Goal: Information Seeking & Learning: Compare options

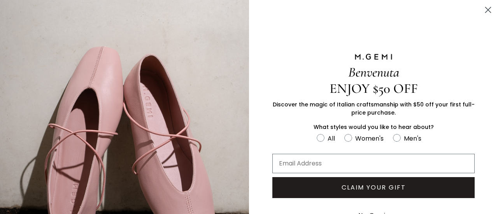
click at [483, 10] on circle "Close dialog" at bounding box center [488, 10] width 13 height 13
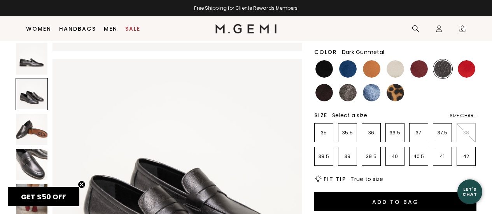
scroll to position [233, 0]
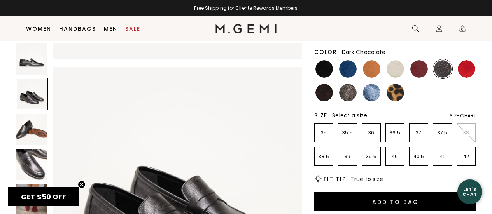
click at [326, 84] on img at bounding box center [324, 93] width 18 height 18
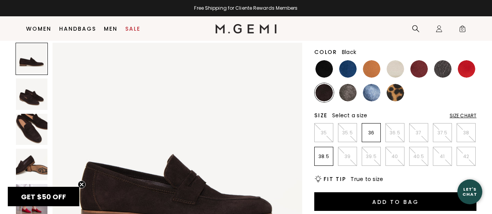
click at [324, 60] on img at bounding box center [324, 69] width 18 height 18
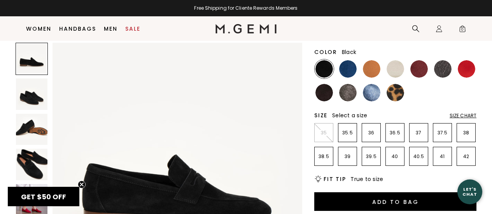
scroll to position [39, 0]
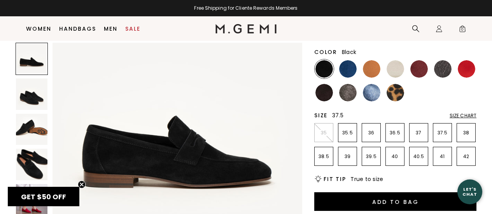
click at [438, 130] on p "37.5" at bounding box center [442, 133] width 18 height 6
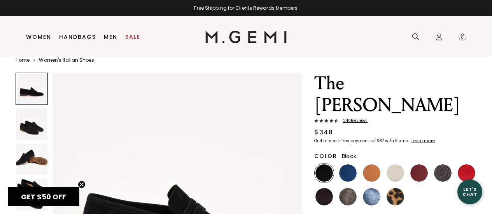
scroll to position [16, 0]
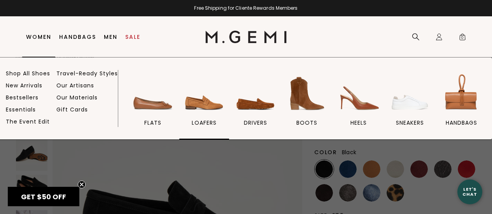
click at [222, 106] on img at bounding box center [204, 94] width 44 height 44
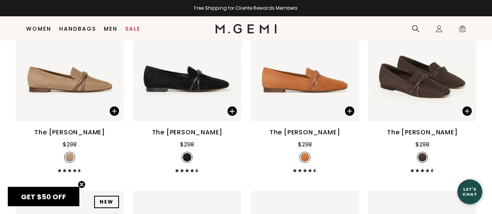
scroll to position [373, 0]
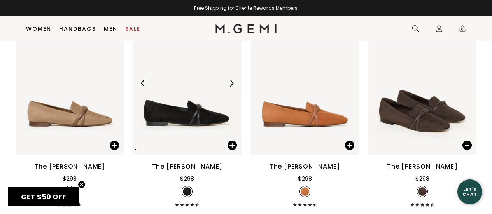
click at [203, 108] on img at bounding box center [187, 83] width 108 height 144
